Goal: Task Accomplishment & Management: Use online tool/utility

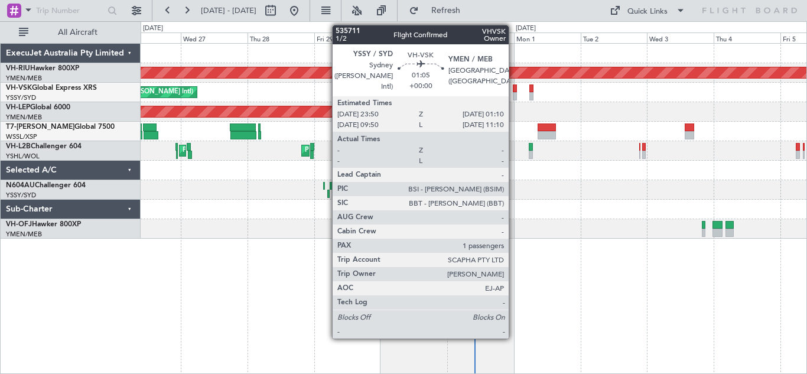
click at [514, 93] on div at bounding box center [515, 96] width 4 height 8
click at [514, 92] on div at bounding box center [514, 88] width 4 height 8
click at [514, 90] on div at bounding box center [514, 88] width 4 height 8
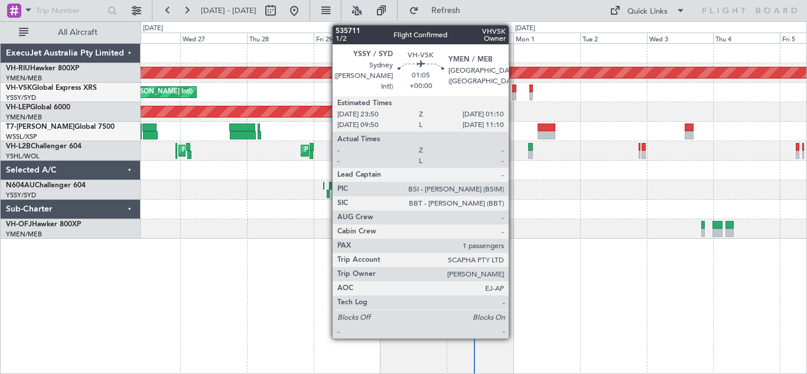
click at [514, 90] on div at bounding box center [514, 88] width 4 height 8
click at [514, 92] on div at bounding box center [514, 96] width 4 height 8
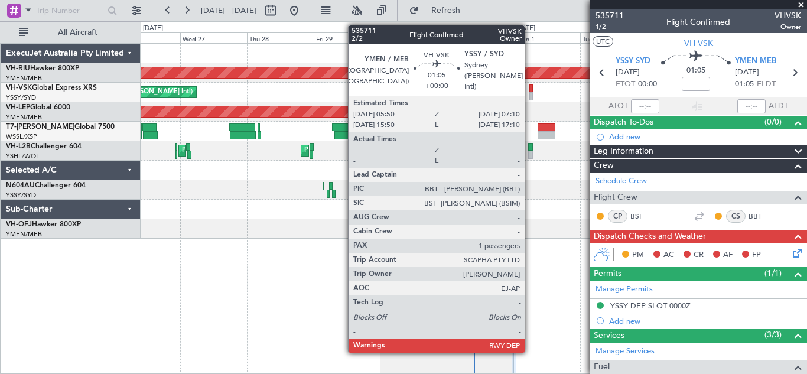
click at [530, 95] on div at bounding box center [531, 96] width 4 height 8
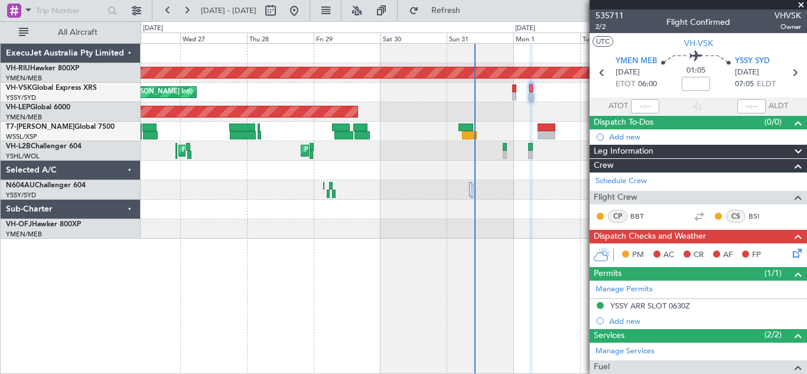
click at [791, 252] on icon at bounding box center [795, 250] width 9 height 9
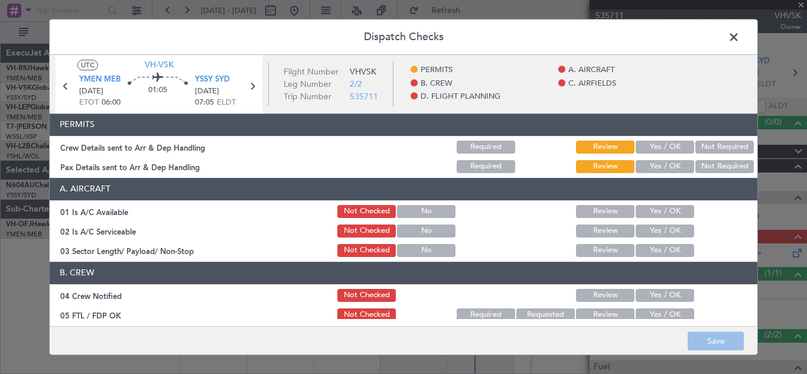
click at [649, 147] on button "Yes / OK" at bounding box center [665, 147] width 58 height 13
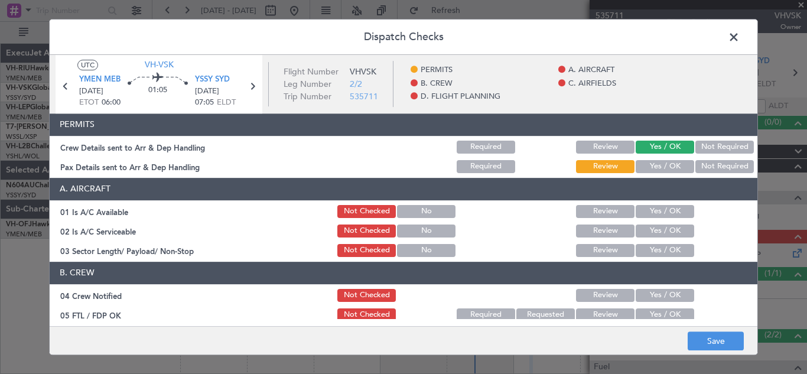
click at [654, 167] on button "Yes / OK" at bounding box center [665, 166] width 58 height 13
click at [655, 210] on button "Yes / OK" at bounding box center [665, 211] width 58 height 13
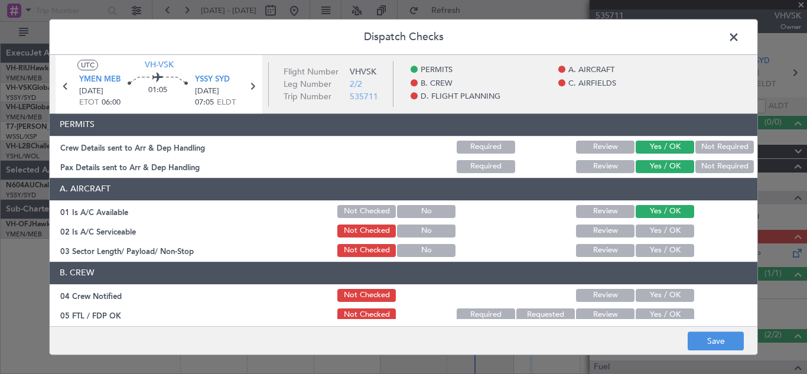
click at [655, 229] on button "Yes / OK" at bounding box center [665, 231] width 58 height 13
click at [655, 251] on button "Yes / OK" at bounding box center [665, 250] width 58 height 13
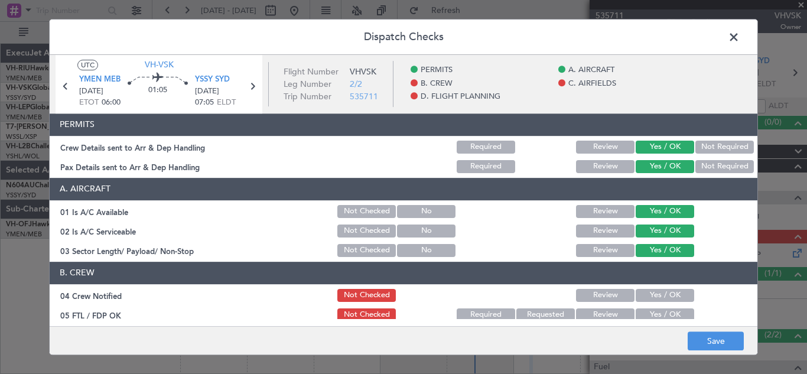
click at [658, 293] on button "Yes / OK" at bounding box center [665, 295] width 58 height 13
click at [661, 314] on button "Yes / OK" at bounding box center [665, 314] width 58 height 13
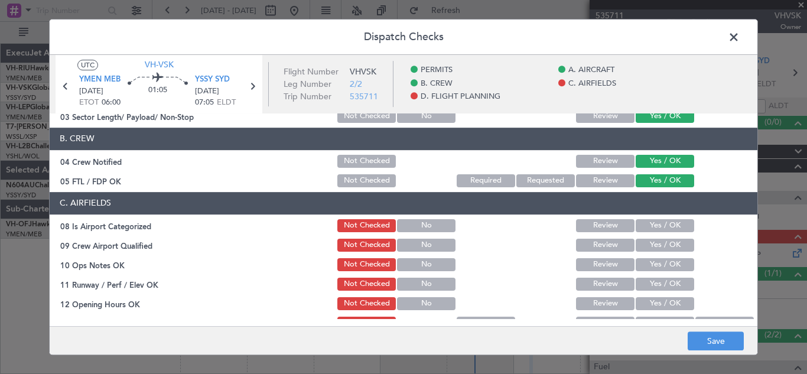
scroll to position [158, 0]
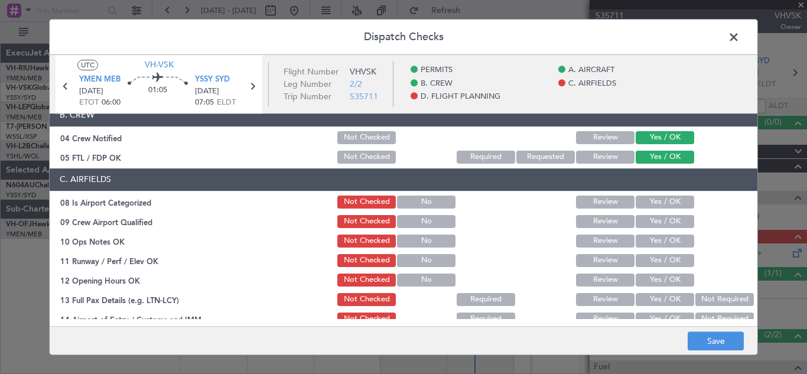
click at [655, 198] on button "Yes / OK" at bounding box center [665, 202] width 58 height 13
click at [654, 222] on button "Yes / OK" at bounding box center [665, 221] width 58 height 13
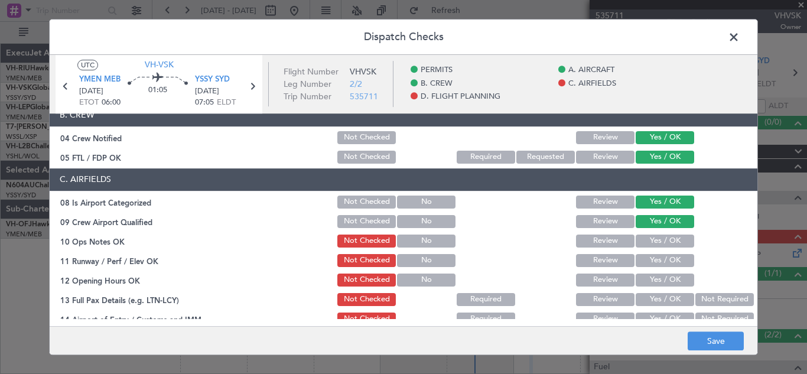
click at [653, 239] on button "Yes / OK" at bounding box center [665, 241] width 58 height 13
click at [653, 265] on button "Yes / OK" at bounding box center [665, 260] width 58 height 13
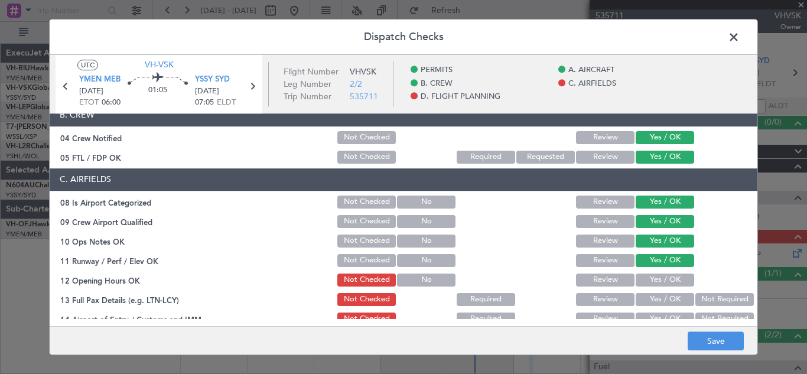
click at [653, 280] on button "Yes / OK" at bounding box center [665, 280] width 58 height 13
click at [655, 297] on button "Yes / OK" at bounding box center [665, 299] width 58 height 13
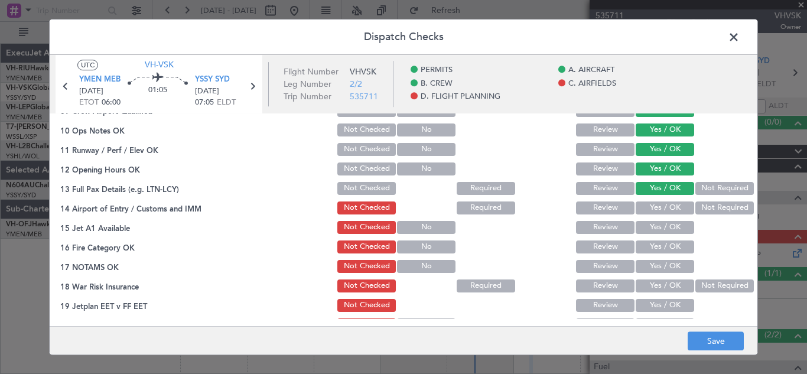
scroll to position [296, 0]
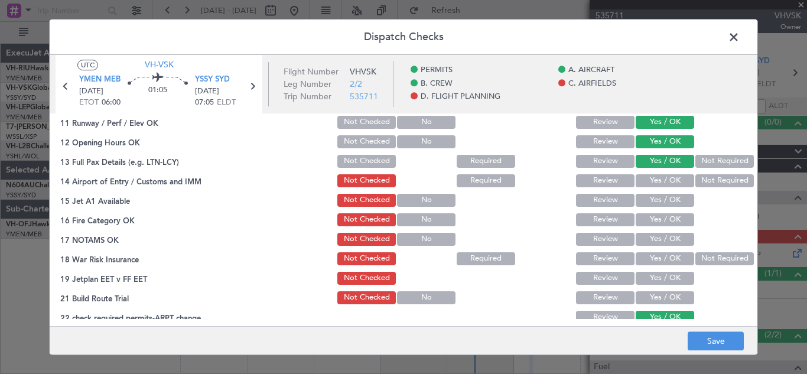
click at [659, 178] on button "Yes / OK" at bounding box center [665, 180] width 58 height 13
click at [660, 196] on button "Yes / OK" at bounding box center [665, 200] width 58 height 13
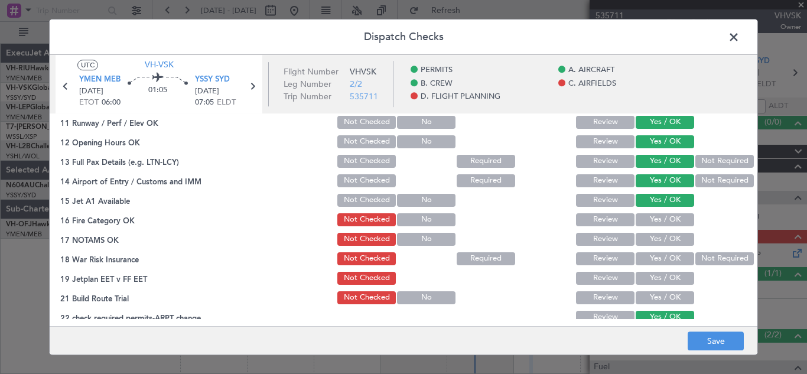
click at [662, 219] on button "Yes / OK" at bounding box center [665, 219] width 58 height 13
click at [663, 237] on button "Yes / OK" at bounding box center [665, 239] width 58 height 13
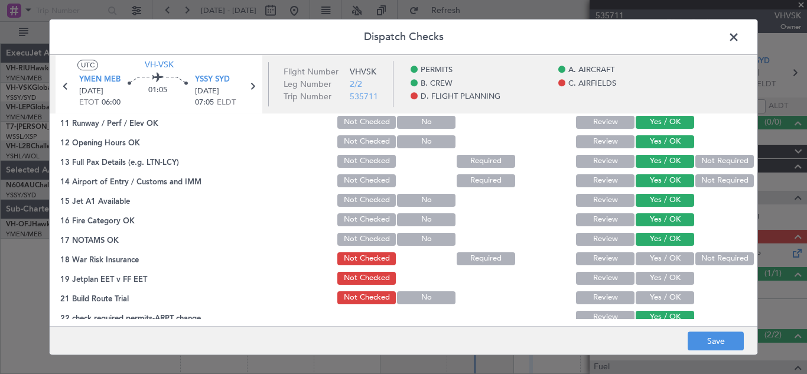
click at [665, 261] on button "Yes / OK" at bounding box center [665, 258] width 58 height 13
click at [665, 275] on button "Yes / OK" at bounding box center [665, 278] width 58 height 13
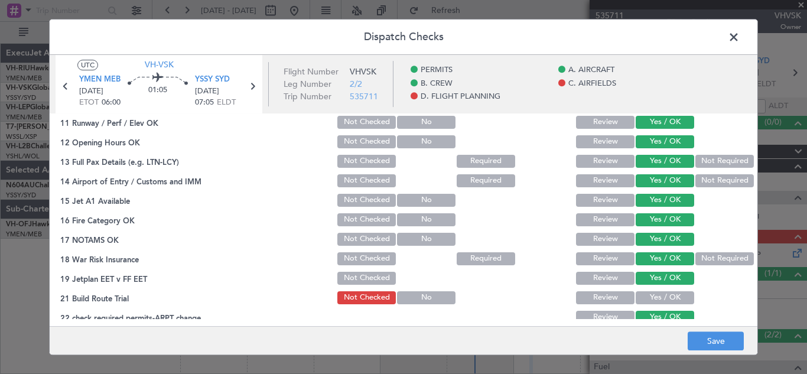
click at [665, 297] on button "Yes / OK" at bounding box center [665, 297] width 58 height 13
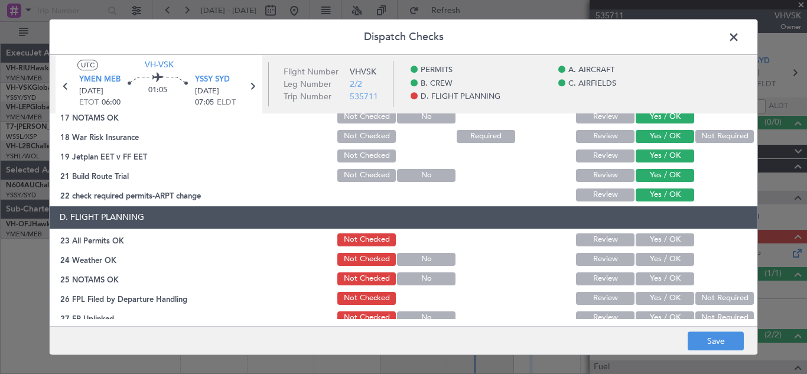
scroll to position [487, 0]
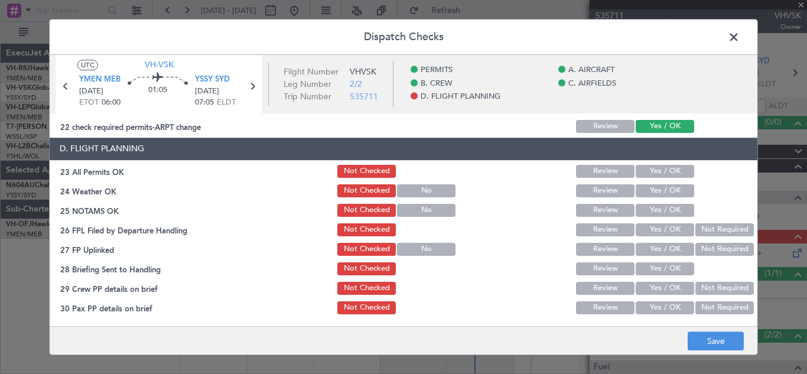
click at [654, 171] on button "Yes / OK" at bounding box center [665, 171] width 58 height 13
click at [661, 194] on button "Yes / OK" at bounding box center [665, 190] width 58 height 13
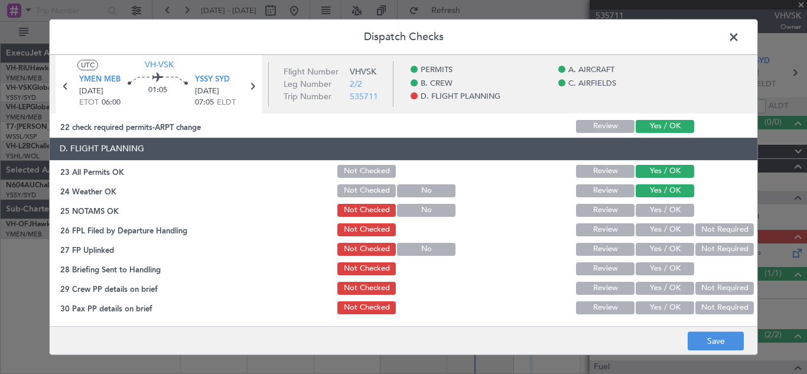
click at [661, 211] on button "Yes / OK" at bounding box center [665, 210] width 58 height 13
click at [660, 229] on button "Yes / OK" at bounding box center [665, 229] width 58 height 13
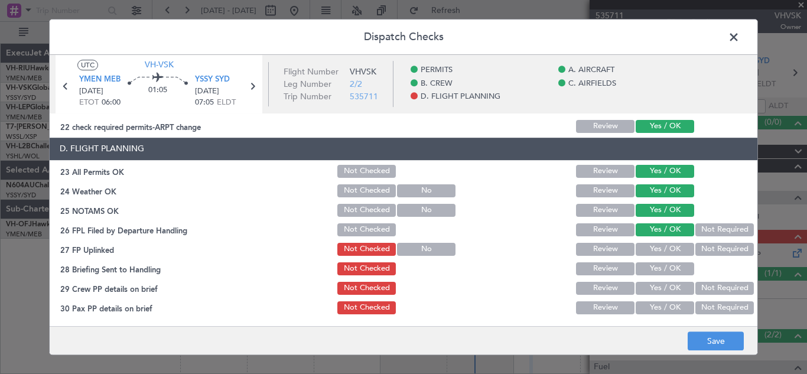
click at [661, 248] on button "Yes / OK" at bounding box center [665, 249] width 58 height 13
click at [661, 265] on button "Yes / OK" at bounding box center [665, 268] width 58 height 13
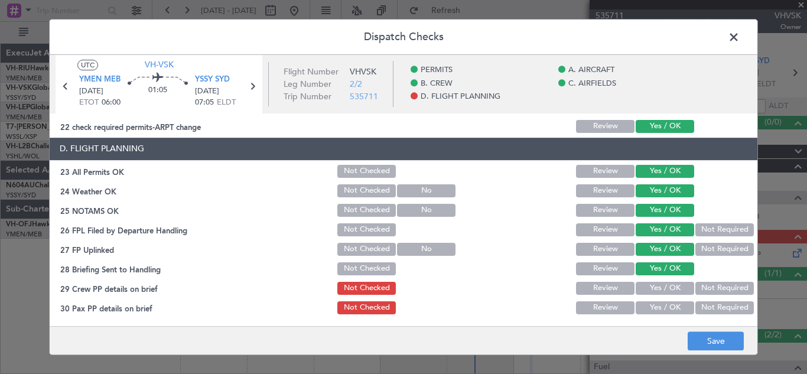
click at [698, 285] on button "Not Required" at bounding box center [724, 288] width 58 height 13
click at [710, 304] on button "Not Required" at bounding box center [724, 307] width 58 height 13
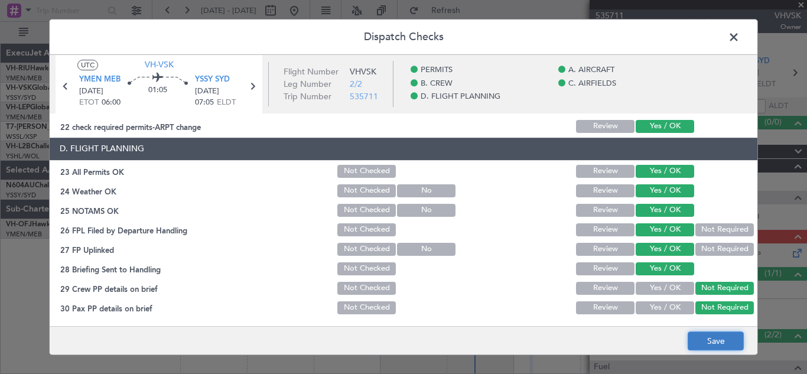
click at [705, 343] on button "Save" at bounding box center [716, 340] width 56 height 19
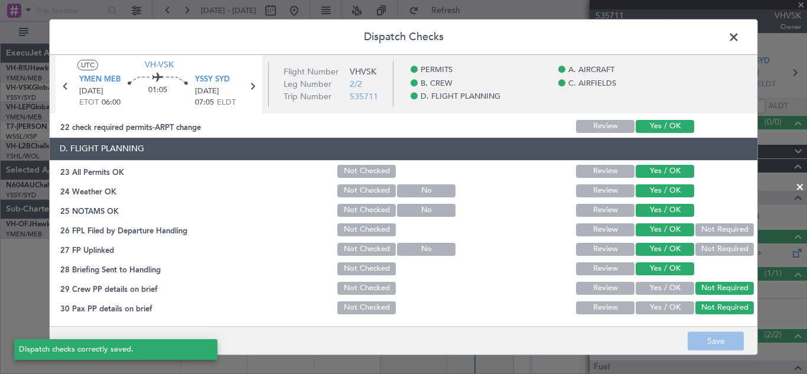
click at [740, 35] on span at bounding box center [740, 40] width 0 height 24
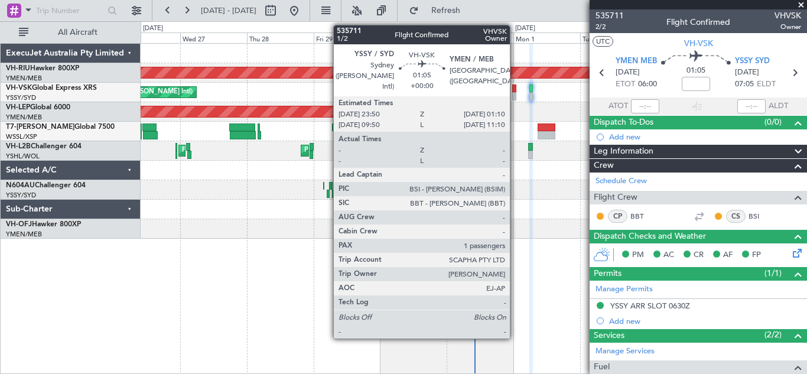
click at [515, 93] on div at bounding box center [514, 96] width 4 height 8
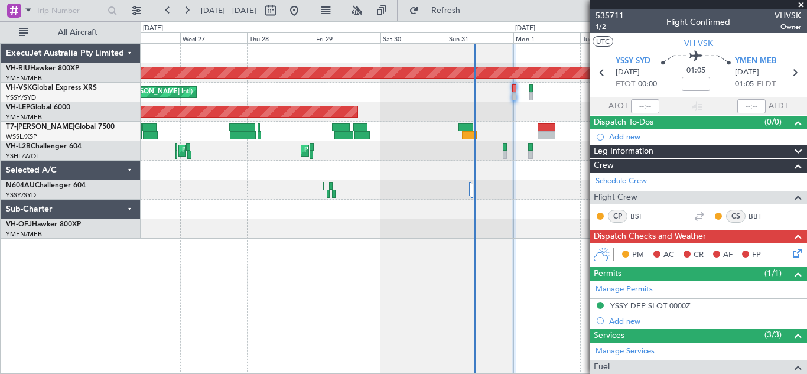
click at [791, 256] on icon at bounding box center [795, 250] width 9 height 9
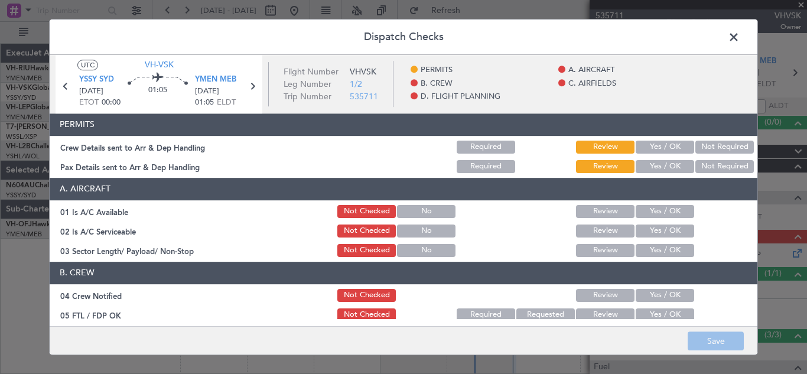
click at [649, 151] on button "Yes / OK" at bounding box center [665, 147] width 58 height 13
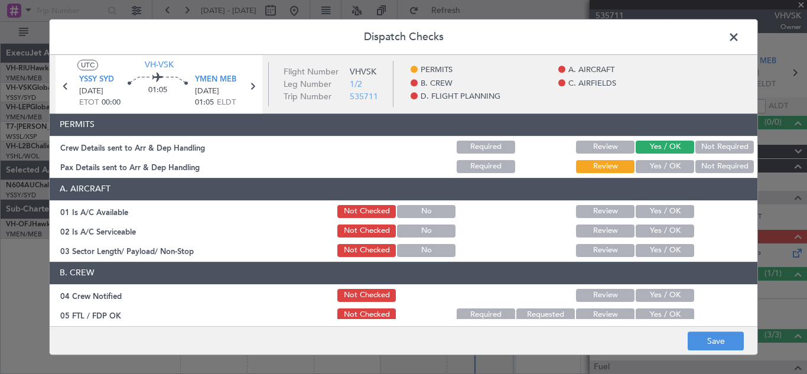
click at [656, 169] on button "Yes / OK" at bounding box center [665, 166] width 58 height 13
click at [662, 211] on button "Yes / OK" at bounding box center [665, 211] width 58 height 13
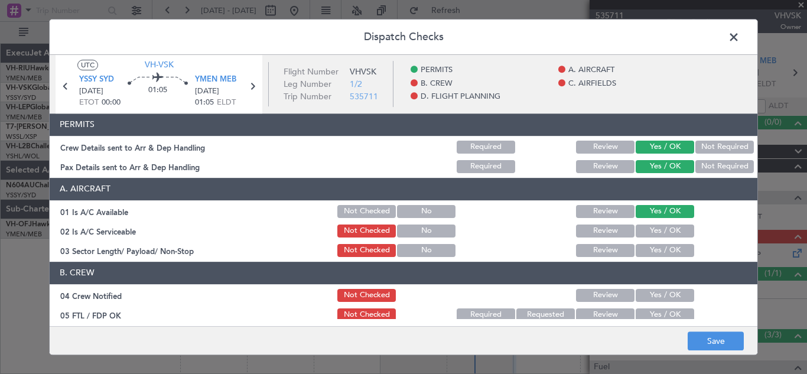
click at [664, 229] on button "Yes / OK" at bounding box center [665, 231] width 58 height 13
click at [667, 251] on button "Yes / OK" at bounding box center [665, 250] width 58 height 13
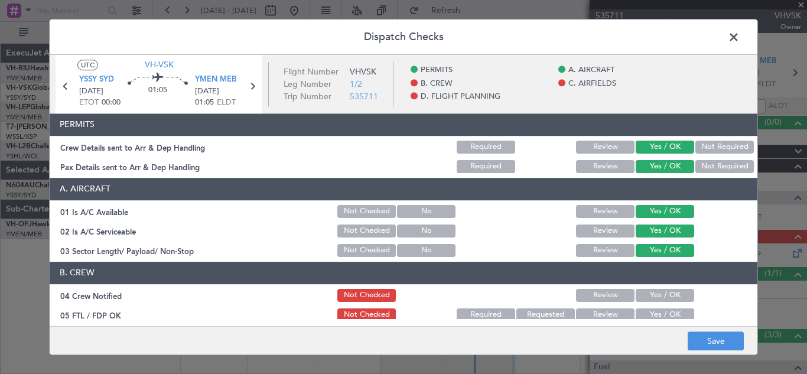
click at [667, 293] on button "Yes / OK" at bounding box center [665, 295] width 58 height 13
click at [669, 311] on button "Yes / OK" at bounding box center [665, 314] width 58 height 13
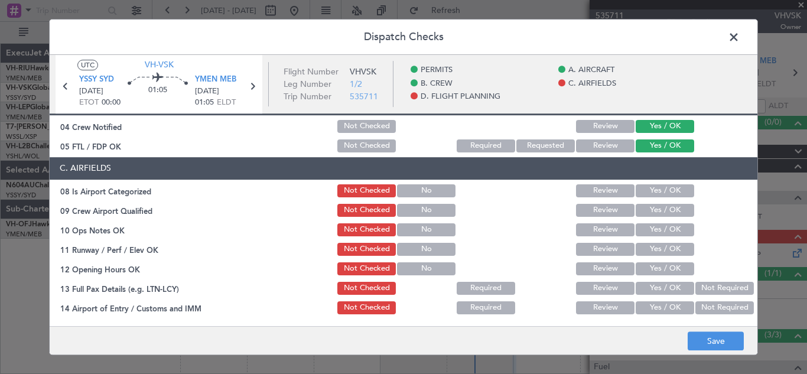
scroll to position [178, 0]
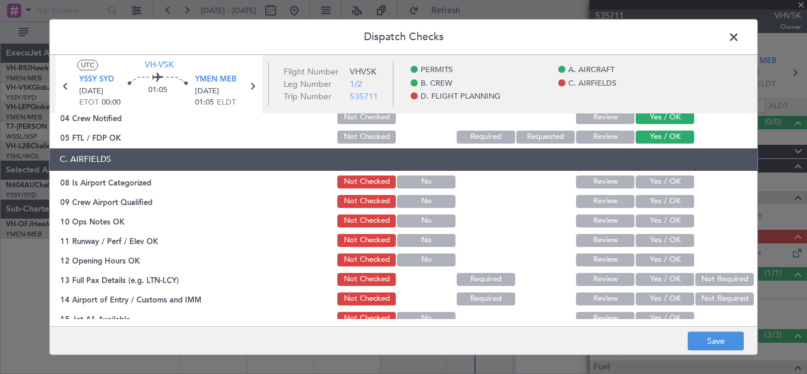
click at [655, 180] on button "Yes / OK" at bounding box center [665, 181] width 58 height 13
click at [655, 201] on button "Yes / OK" at bounding box center [665, 201] width 58 height 13
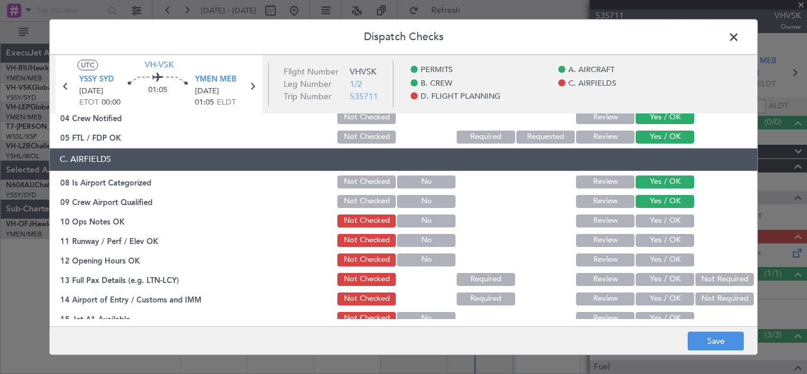
click at [659, 222] on button "Yes / OK" at bounding box center [665, 220] width 58 height 13
click at [661, 239] on button "Yes / OK" at bounding box center [665, 240] width 58 height 13
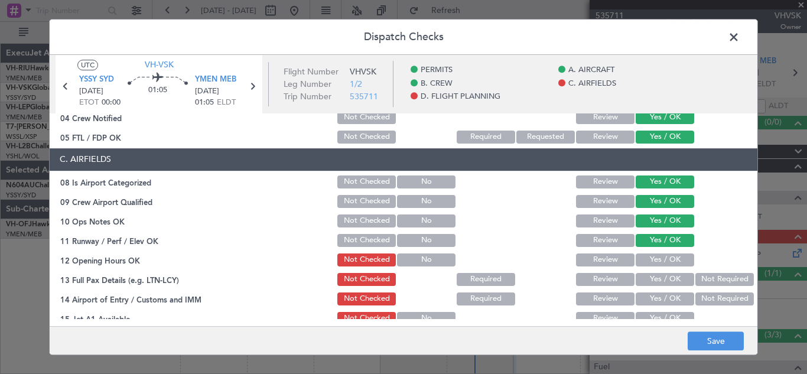
click at [663, 259] on button "Yes / OK" at bounding box center [665, 259] width 58 height 13
click at [668, 278] on button "Yes / OK" at bounding box center [665, 279] width 58 height 13
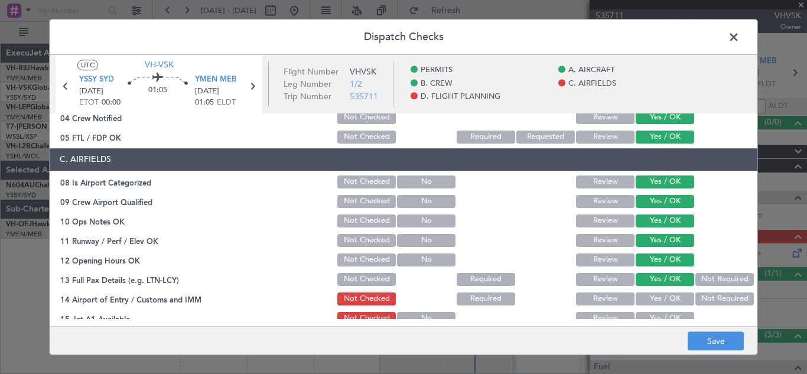
click at [665, 298] on button "Yes / OK" at bounding box center [665, 298] width 58 height 13
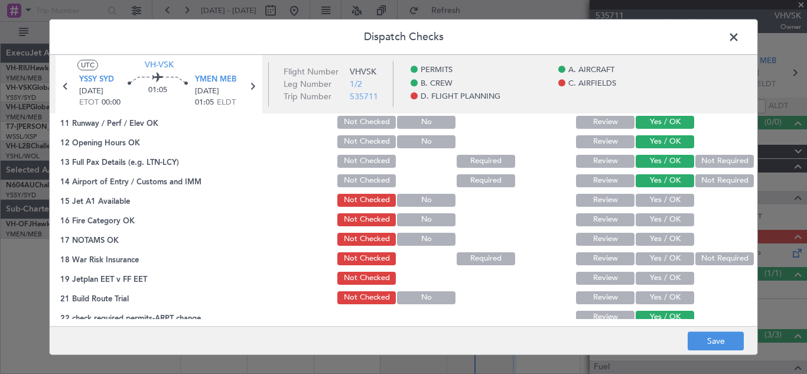
scroll to position [360, 0]
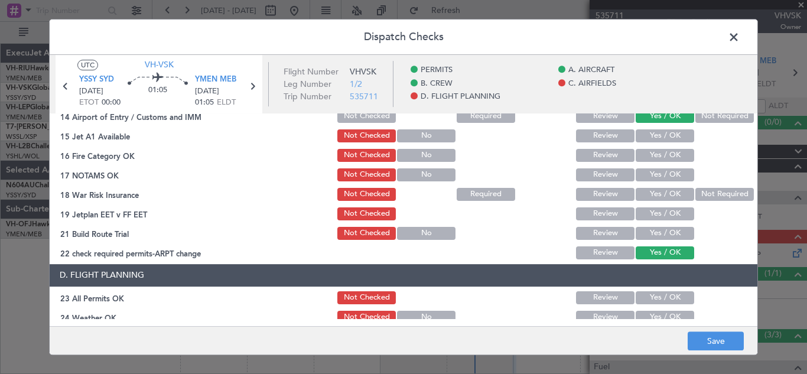
click at [643, 134] on button "Yes / OK" at bounding box center [665, 135] width 58 height 13
click at [649, 159] on button "Yes / OK" at bounding box center [665, 155] width 58 height 13
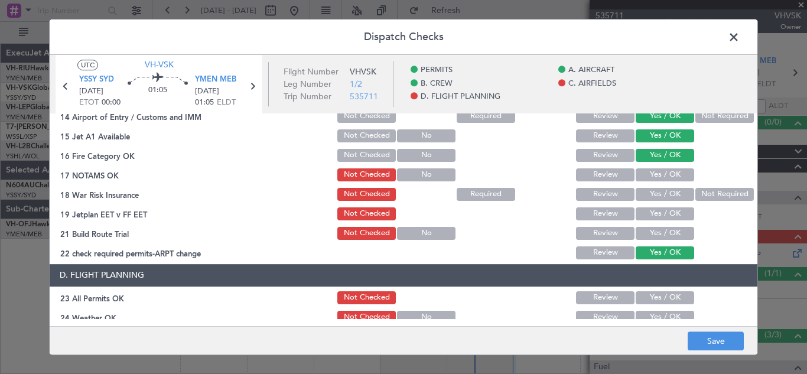
click at [652, 177] on button "Yes / OK" at bounding box center [665, 174] width 58 height 13
click at [654, 191] on button "Yes / OK" at bounding box center [665, 194] width 58 height 13
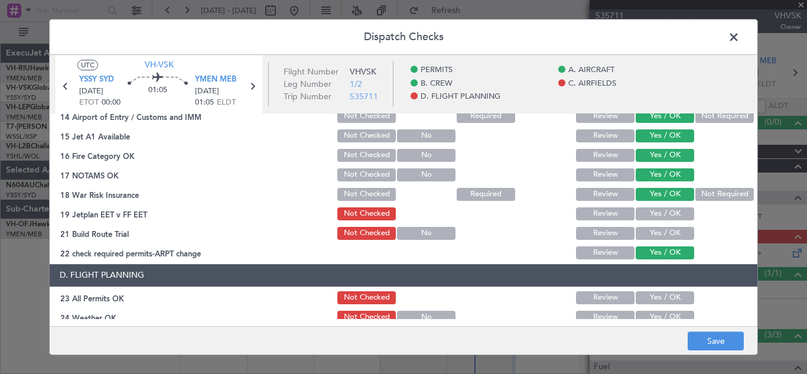
click at [654, 213] on button "Yes / OK" at bounding box center [665, 213] width 58 height 13
click at [654, 232] on button "Yes / OK" at bounding box center [665, 233] width 58 height 13
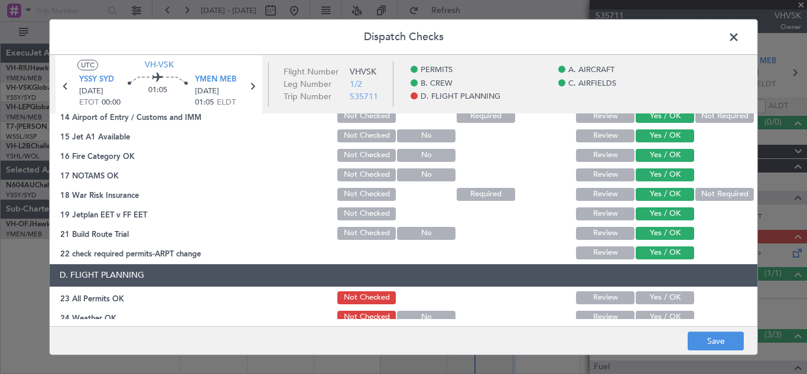
click at [651, 304] on div "Yes / OK" at bounding box center [664, 298] width 60 height 17
click at [647, 294] on button "Yes / OK" at bounding box center [665, 297] width 58 height 13
click at [660, 314] on button "Yes / OK" at bounding box center [665, 317] width 58 height 13
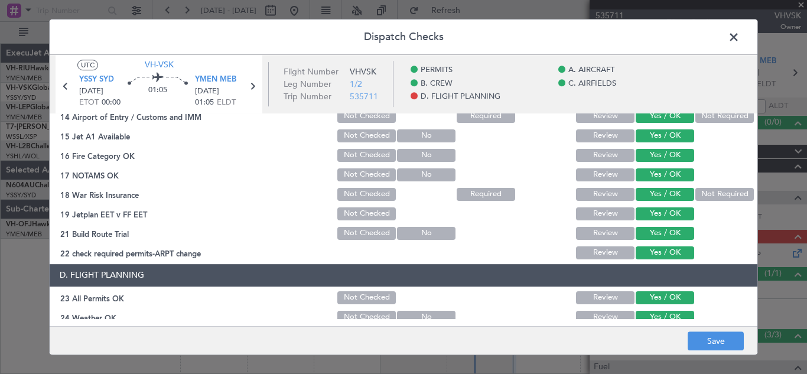
scroll to position [487, 0]
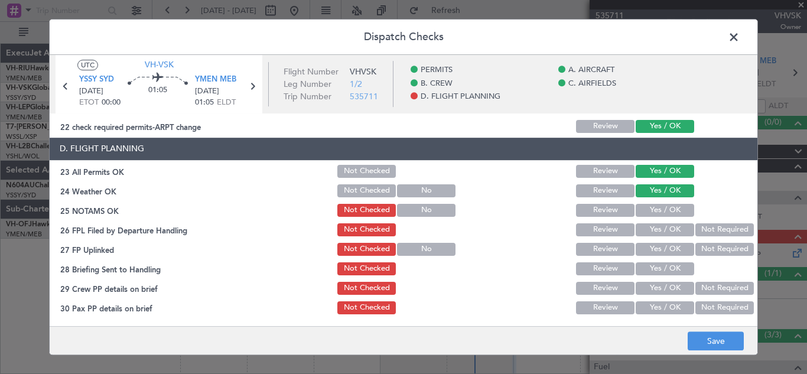
click at [651, 204] on button "Yes / OK" at bounding box center [665, 210] width 58 height 13
click at [653, 230] on button "Yes / OK" at bounding box center [665, 229] width 58 height 13
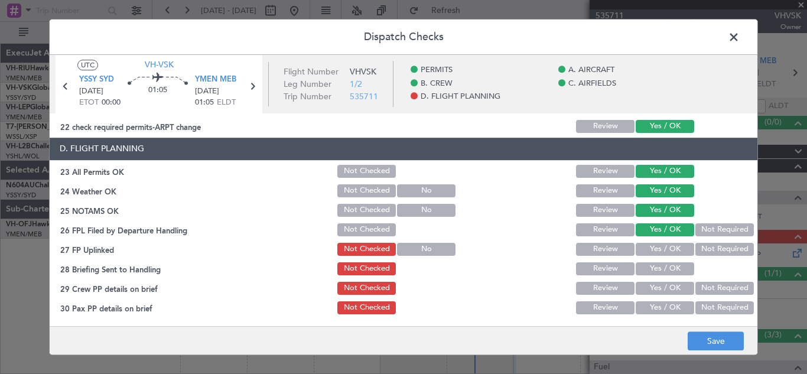
click at [655, 248] on button "Yes / OK" at bounding box center [665, 249] width 58 height 13
click at [657, 269] on button "Yes / OK" at bounding box center [665, 268] width 58 height 13
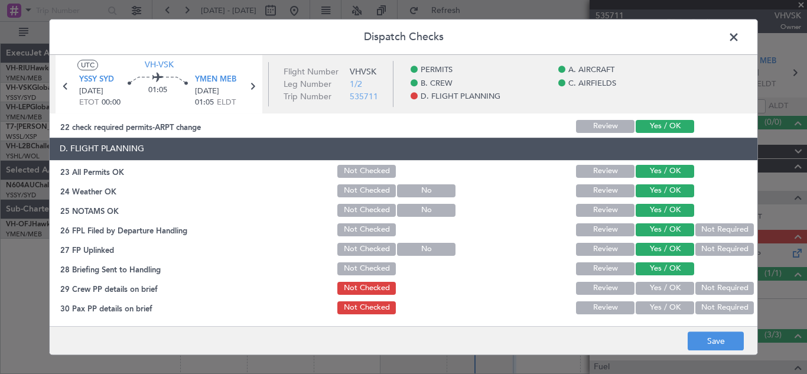
click at [703, 287] on button "Not Required" at bounding box center [724, 288] width 58 height 13
click at [709, 311] on button "Not Required" at bounding box center [724, 307] width 58 height 13
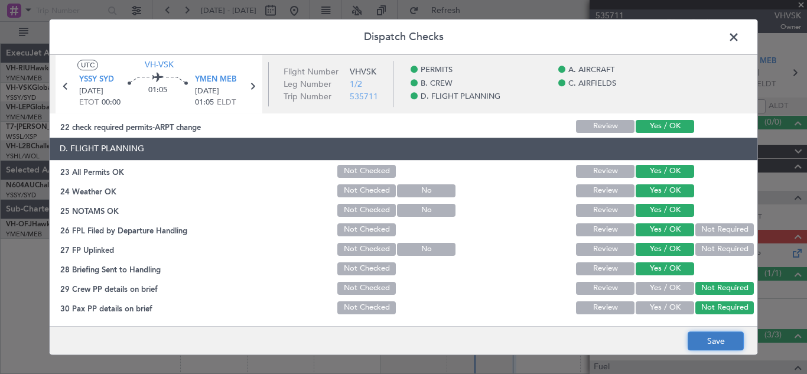
click at [711, 341] on button "Save" at bounding box center [716, 340] width 56 height 19
click at [740, 35] on span at bounding box center [740, 40] width 0 height 24
